Goal: Task Accomplishment & Management: Complete application form

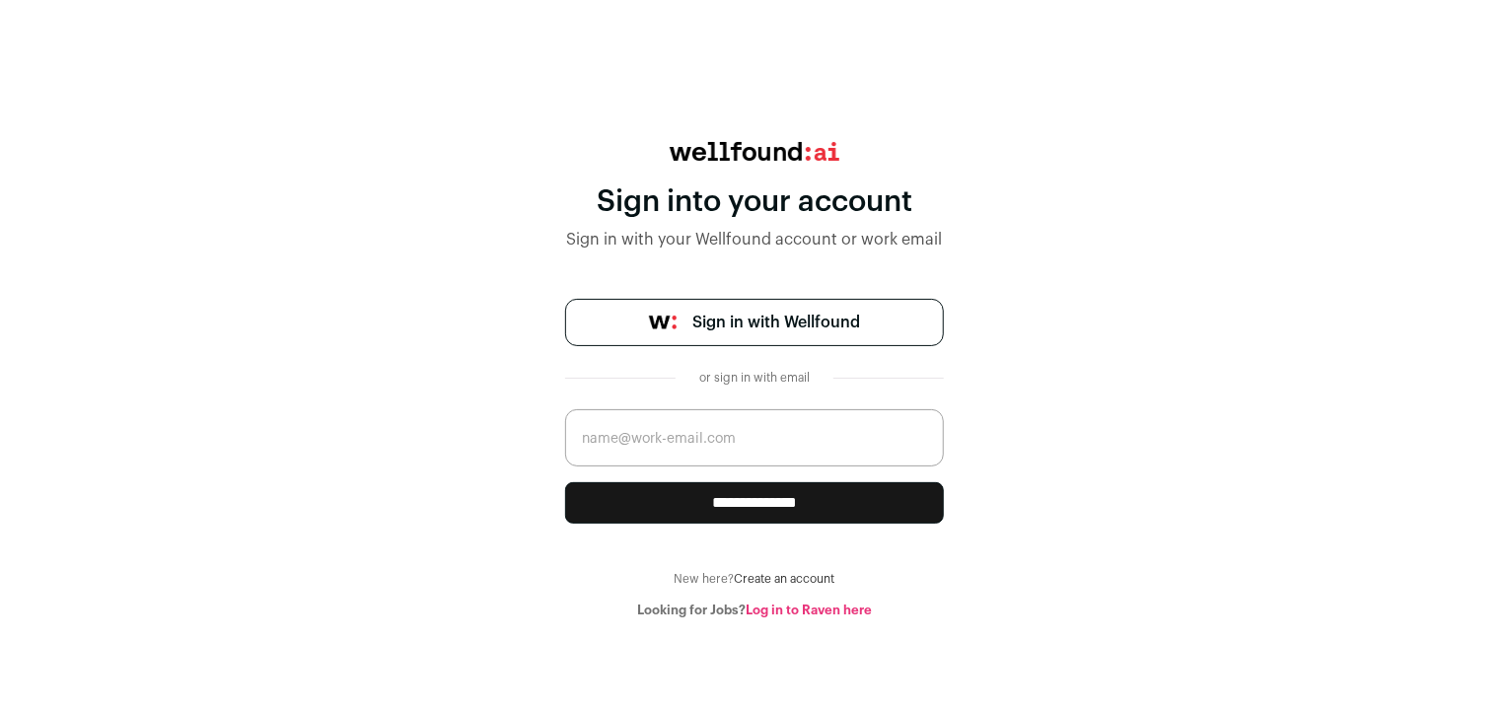
click at [729, 443] on input "email" at bounding box center [754, 437] width 379 height 57
type input "kravjot17@gmail.com"
click at [746, 503] on input "**********" at bounding box center [754, 502] width 379 height 41
click at [726, 314] on span "Sign in with Wellfound" at bounding box center [776, 323] width 168 height 24
